Goal: Information Seeking & Learning: Learn about a topic

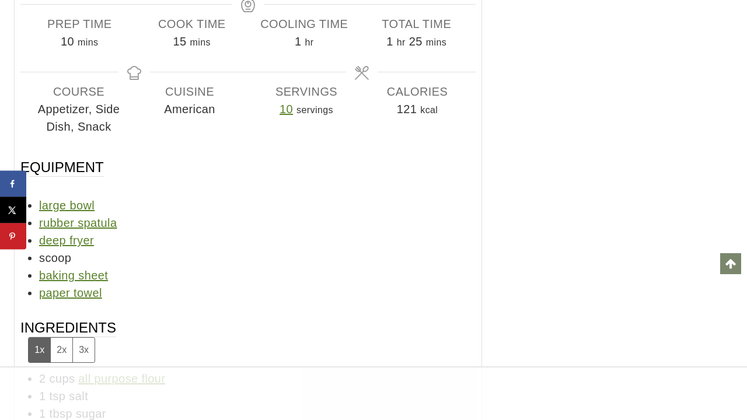
scroll to position [9929, 0]
